Goal: Task Accomplishment & Management: Complete application form

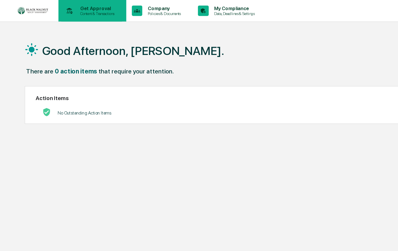
click at [79, 12] on p "Content & Transactions" at bounding box center [80, 11] width 36 height 4
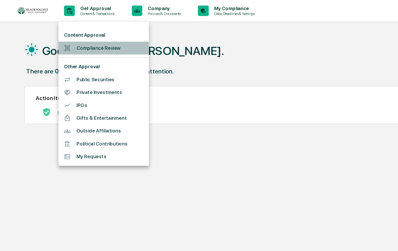
click at [76, 40] on li "Compliance Review" at bounding box center [86, 40] width 75 height 11
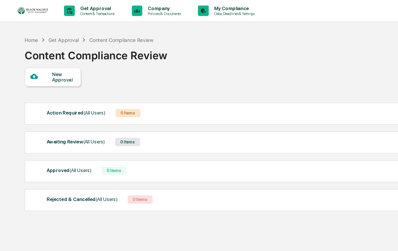
click at [46, 63] on div "New Approval" at bounding box center [52, 64] width 19 height 9
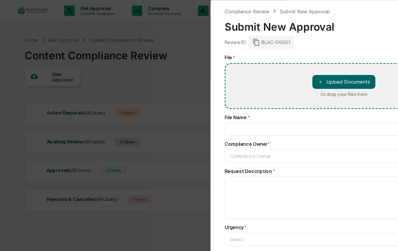
type input "**********"
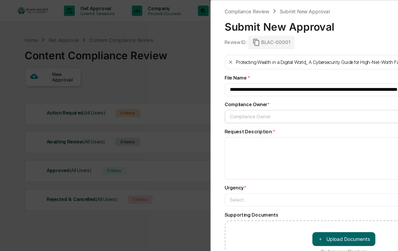
click at [222, 100] on div at bounding box center [284, 97] width 186 height 6
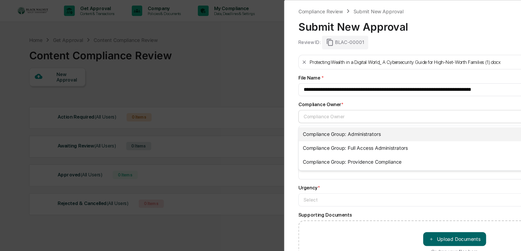
click at [306, 113] on div "Compliance Group: Administrators" at bounding box center [379, 112] width 260 height 12
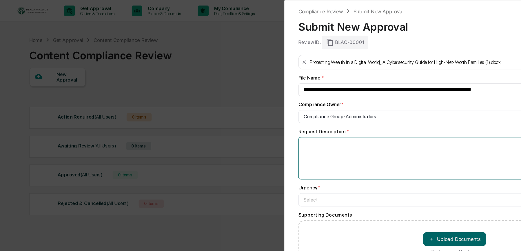
click at [257, 121] on textarea at bounding box center [378, 131] width 260 height 35
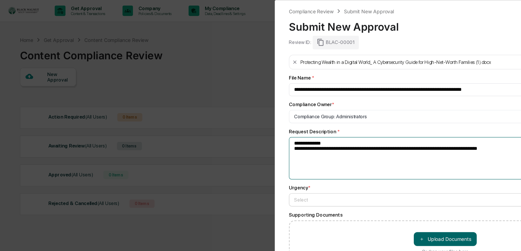
type textarea "**********"
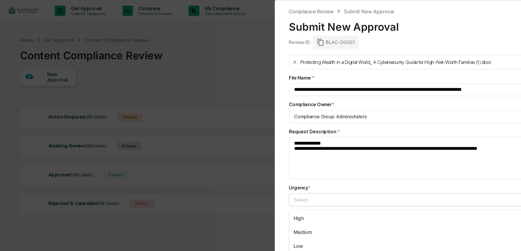
click at [265, 169] on div at bounding box center [376, 167] width 247 height 6
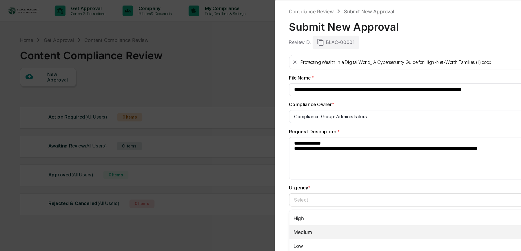
drag, startPoint x: 275, startPoint y: 192, endPoint x: 276, endPoint y: 186, distance: 5.6
click at [275, 191] on div "Medium" at bounding box center [379, 194] width 260 height 12
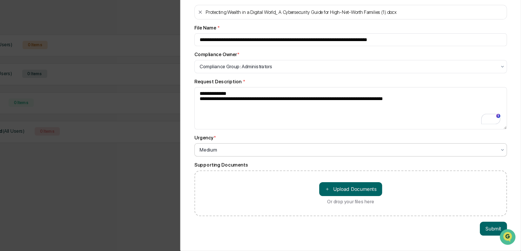
scroll to position [28, 0]
drag, startPoint x: 497, startPoint y: 234, endPoint x: 487, endPoint y: 233, distance: 10.2
click at [397, 234] on button "Submit" at bounding box center [497, 233] width 23 height 12
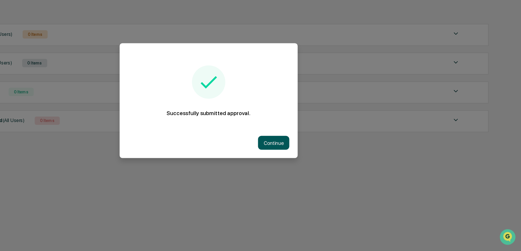
click at [309, 160] on button "Continue" at bounding box center [314, 161] width 26 height 12
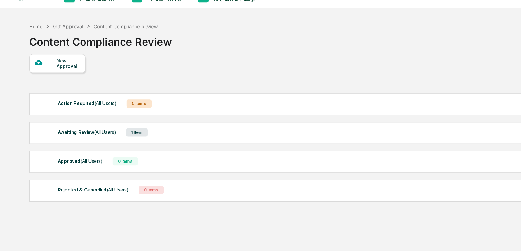
scroll to position [0, 0]
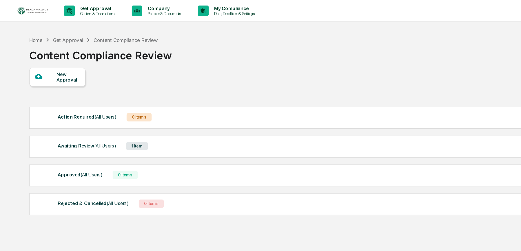
click at [122, 123] on div "1 Item" at bounding box center [114, 121] width 18 height 7
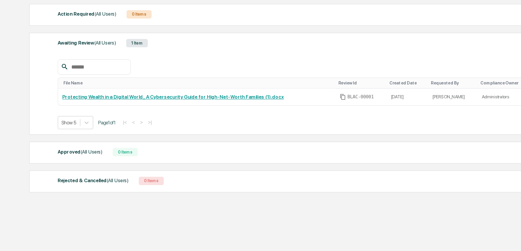
scroll to position [47, 0]
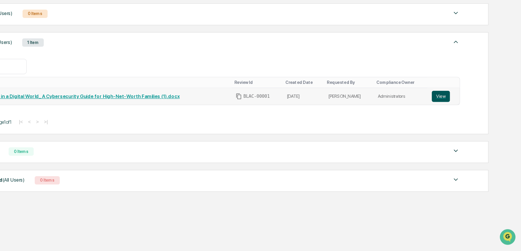
click at [397, 121] on button "View" at bounding box center [453, 122] width 15 height 9
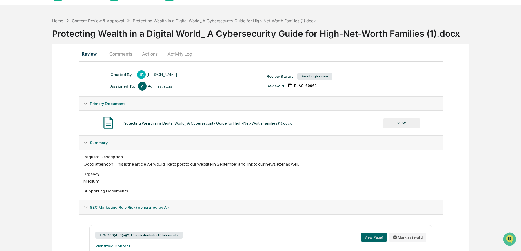
scroll to position [13, 0]
click at [151, 52] on button "Actions" at bounding box center [150, 54] width 26 height 14
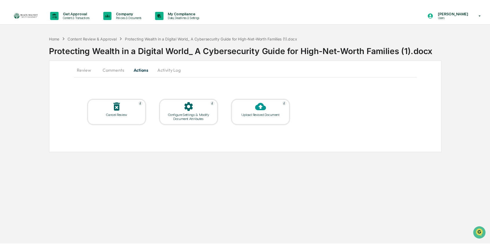
scroll to position [0, 0]
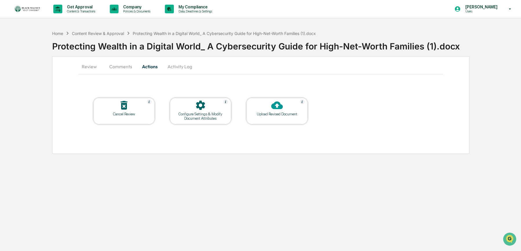
click at [278, 106] on icon at bounding box center [277, 106] width 12 height 12
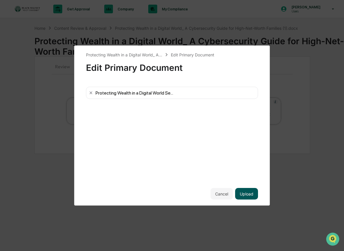
click at [247, 195] on button "Upload" at bounding box center [246, 194] width 23 height 12
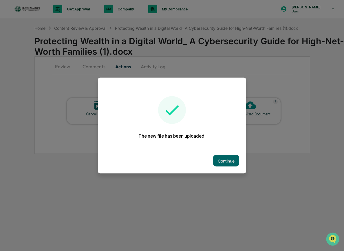
drag, startPoint x: 222, startPoint y: 162, endPoint x: 239, endPoint y: 177, distance: 22.6
click at [222, 163] on button "Continue" at bounding box center [226, 161] width 26 height 12
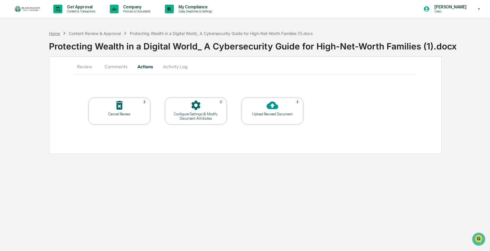
click at [57, 33] on div "Home" at bounding box center [54, 33] width 11 height 5
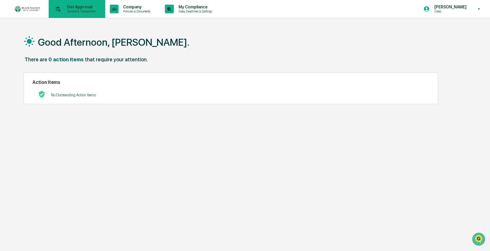
click at [90, 11] on p "Content & Transactions" at bounding box center [80, 11] width 36 height 4
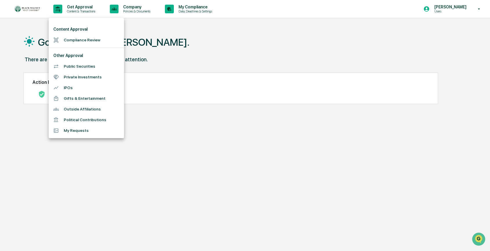
click at [175, 67] on div at bounding box center [245, 125] width 490 height 251
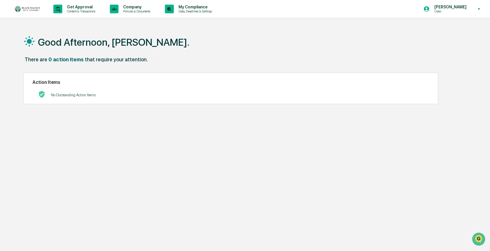
click at [34, 7] on img at bounding box center [28, 9] width 28 height 8
click at [140, 12] on p "Policies & Documents" at bounding box center [135, 11] width 35 height 4
click at [79, 10] on div at bounding box center [245, 125] width 490 height 251
click at [75, 8] on p "Get Approval" at bounding box center [80, 7] width 36 height 5
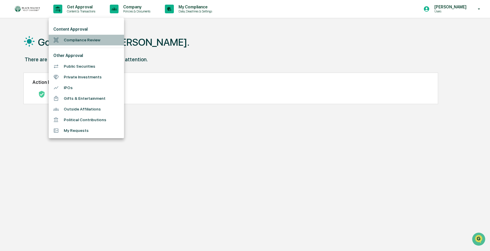
click at [78, 39] on li "Compliance Review" at bounding box center [86, 40] width 75 height 11
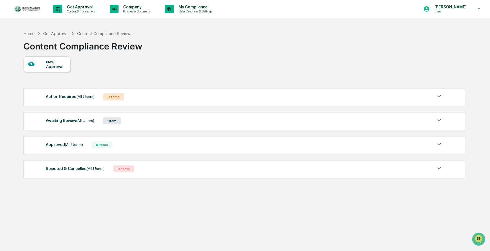
click at [117, 122] on div "1 Item" at bounding box center [112, 121] width 18 height 7
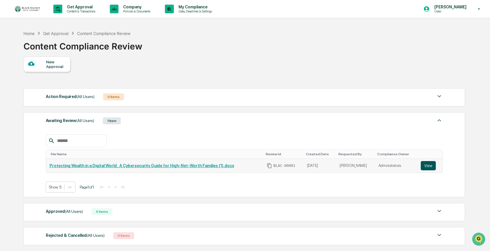
click at [427, 165] on button "View" at bounding box center [427, 165] width 15 height 9
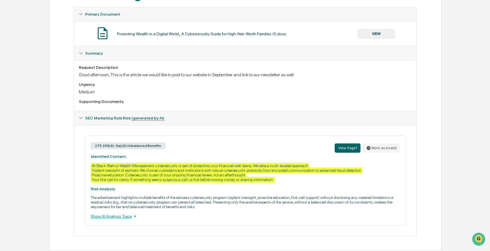
scroll to position [111, 0]
click at [132, 215] on div "Show AI Analysis Trace" at bounding box center [245, 216] width 309 height 6
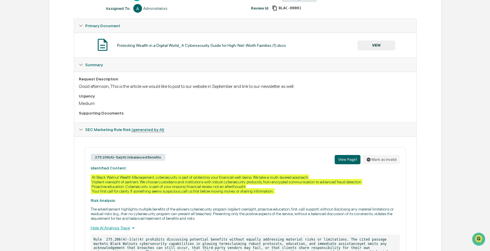
scroll to position [91, 0]
click at [134, 231] on icon at bounding box center [133, 228] width 6 height 6
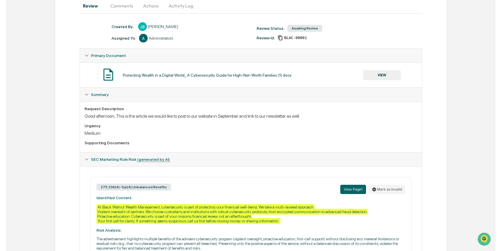
scroll to position [0, 0]
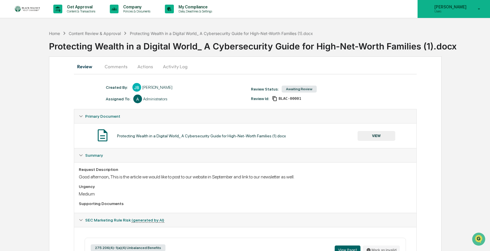
click at [477, 9] on icon at bounding box center [479, 9] width 10 height 6
